Goal: Information Seeking & Learning: Learn about a topic

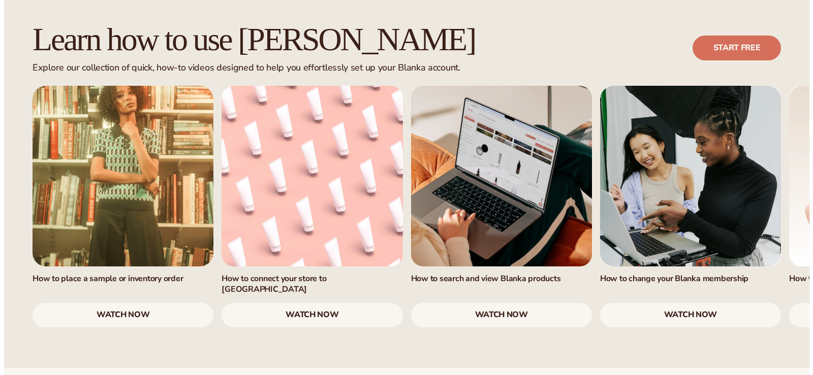
scroll to position [914, 0]
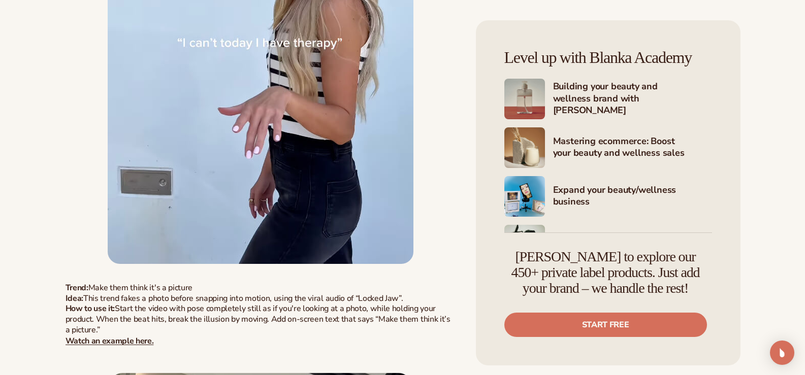
scroll to position [1117, 0]
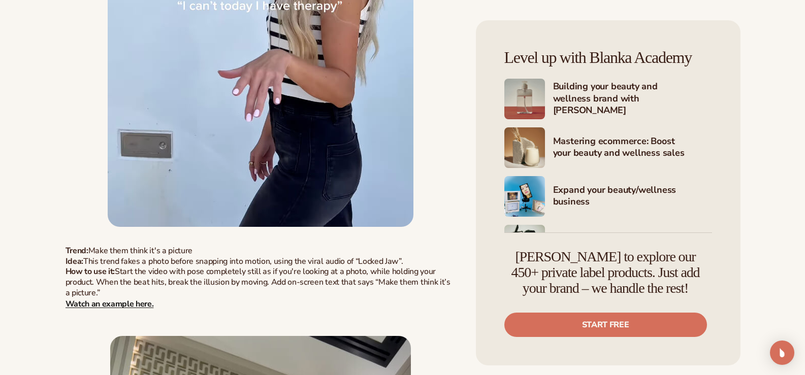
click at [142, 302] on strong "Watch an example here." at bounding box center [110, 303] width 88 height 11
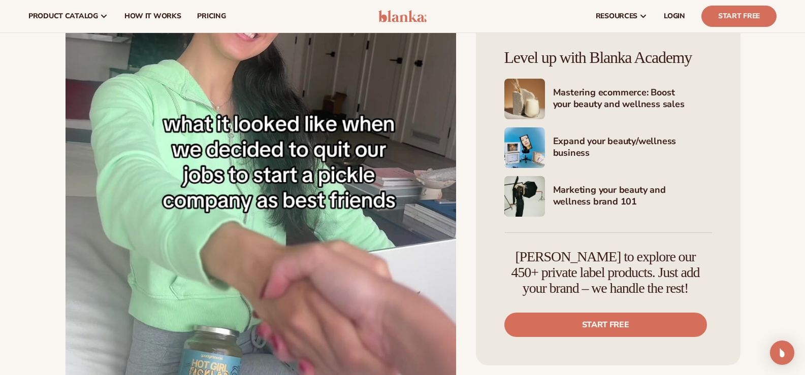
scroll to position [7213, 0]
